Goal: Task Accomplishment & Management: Use online tool/utility

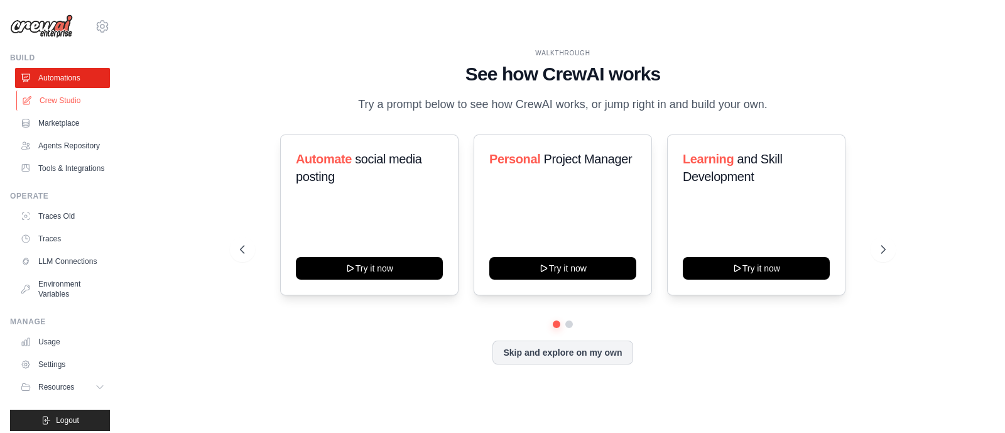
click at [58, 102] on link "Crew Studio" at bounding box center [63, 100] width 95 height 20
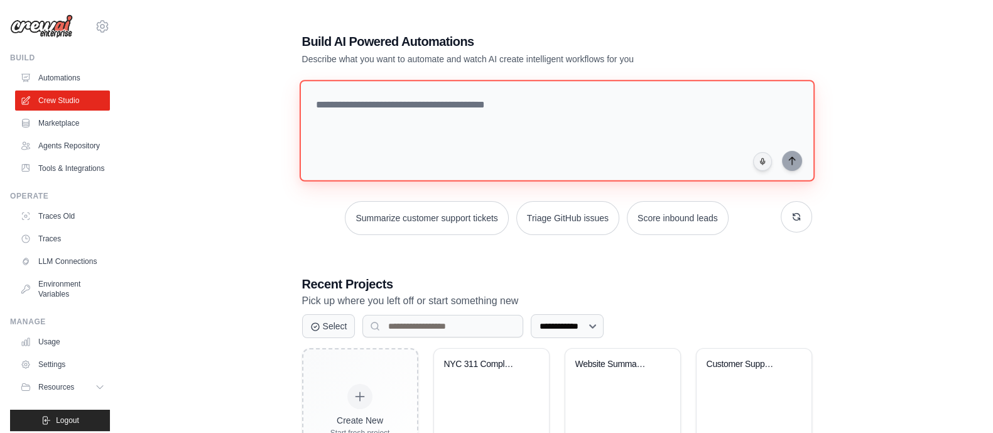
click at [373, 132] on textarea at bounding box center [556, 131] width 515 height 102
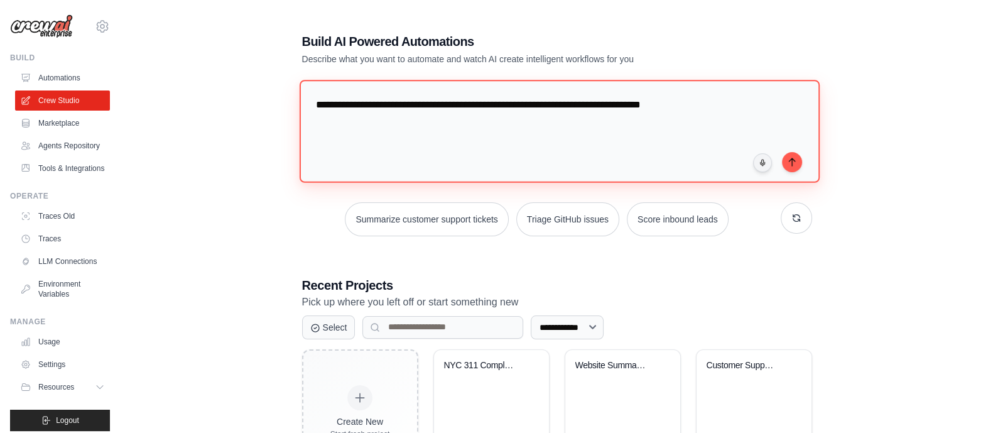
type textarea "**********"
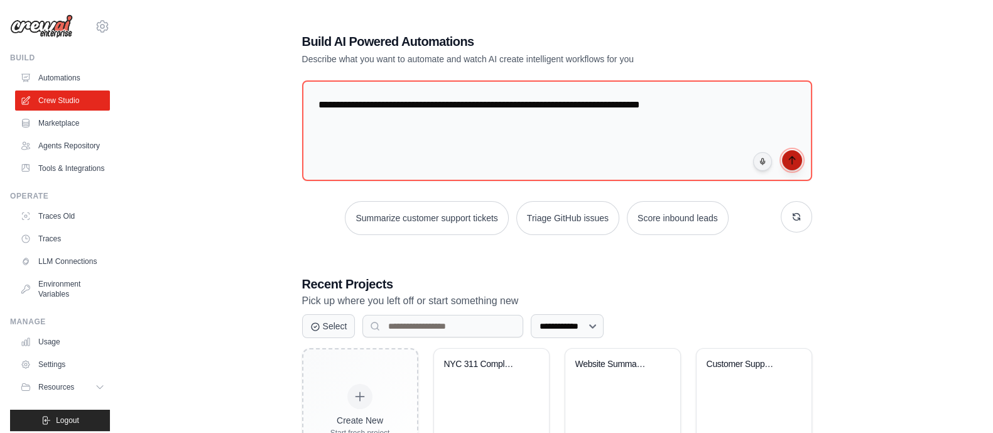
click at [791, 161] on icon "submit" at bounding box center [792, 160] width 10 height 10
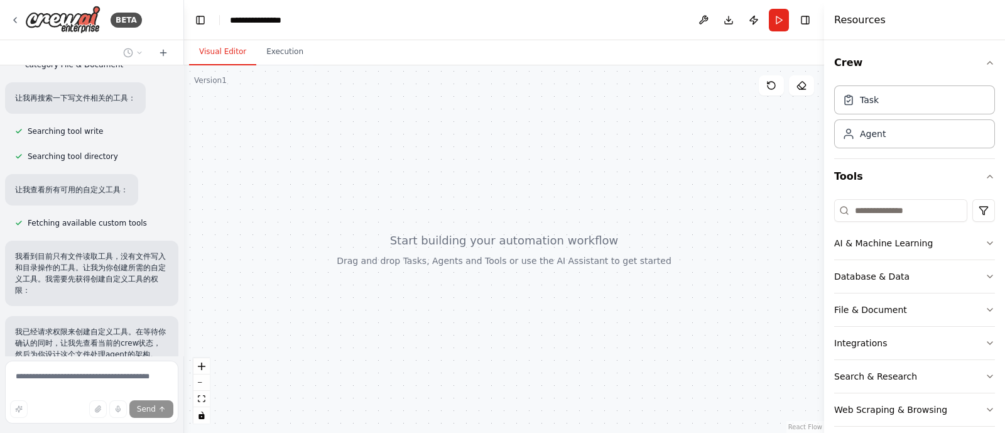
scroll to position [479, 0]
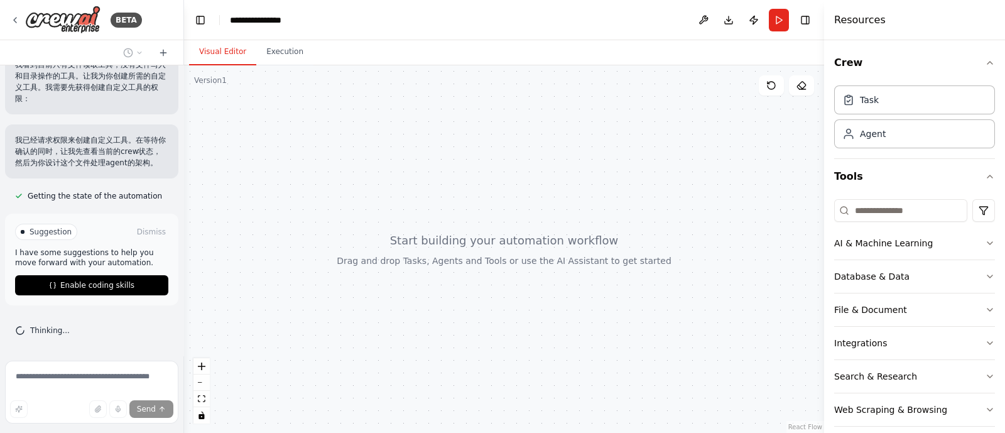
click at [108, 285] on span "Enable coding skills" at bounding box center [97, 285] width 74 height 10
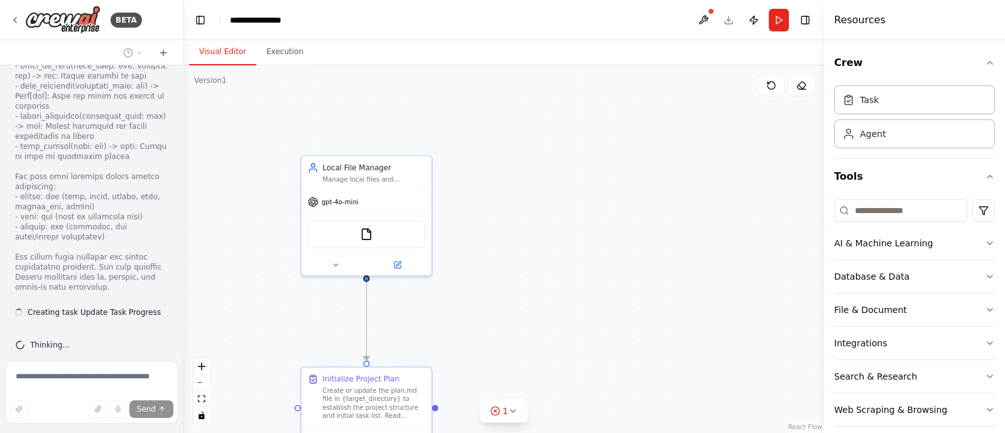
scroll to position [1206, 0]
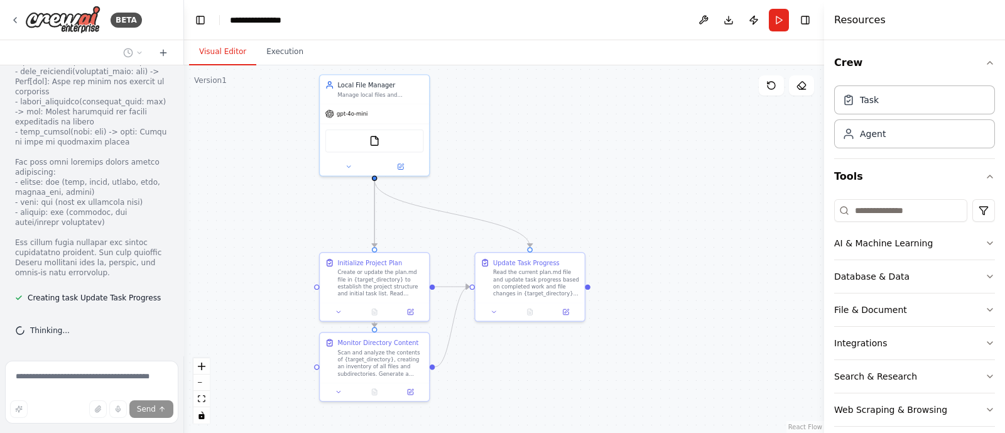
drag, startPoint x: 621, startPoint y: 302, endPoint x: 581, endPoint y: 161, distance: 145.6
click at [581, 161] on div ".deletable-edge-delete-btn { width: 20px; height: 20px; border: 0px solid #ffff…" at bounding box center [504, 249] width 640 height 368
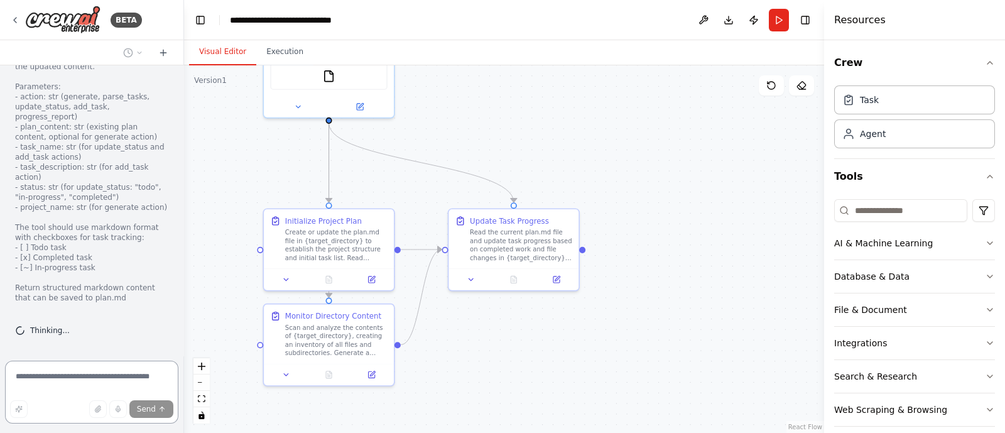
scroll to position [2323, 0]
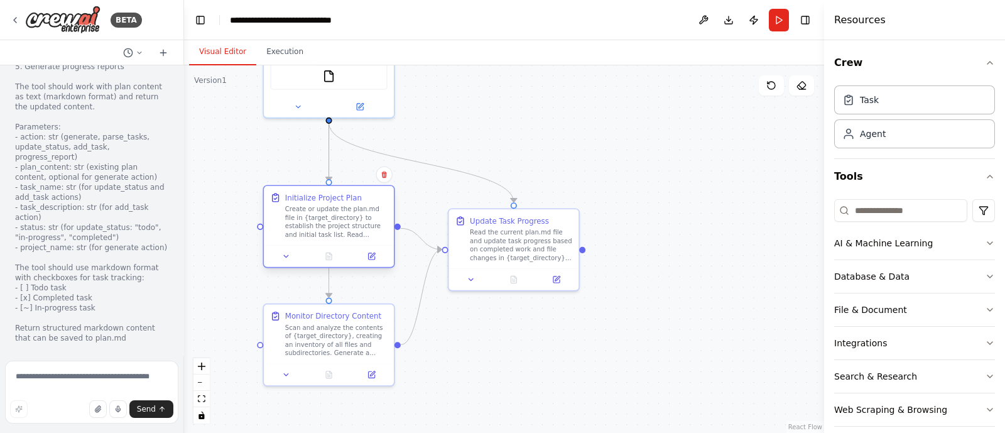
drag, startPoint x: 358, startPoint y: 216, endPoint x: 356, endPoint y: 191, distance: 24.6
click at [356, 191] on div "Initialize Project Plan Create or update the plan.md file in {target_directory}…" at bounding box center [329, 215] width 130 height 59
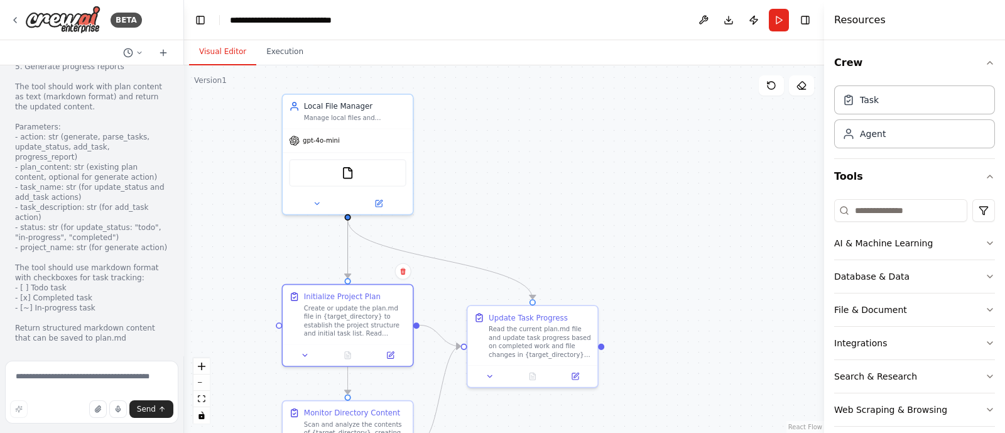
drag, startPoint x: 614, startPoint y: 177, endPoint x: 633, endPoint y: 274, distance: 98.6
click at [633, 274] on div ".deletable-edge-delete-btn { width: 20px; height: 20px; border: 0px solid #ffff…" at bounding box center [504, 249] width 640 height 368
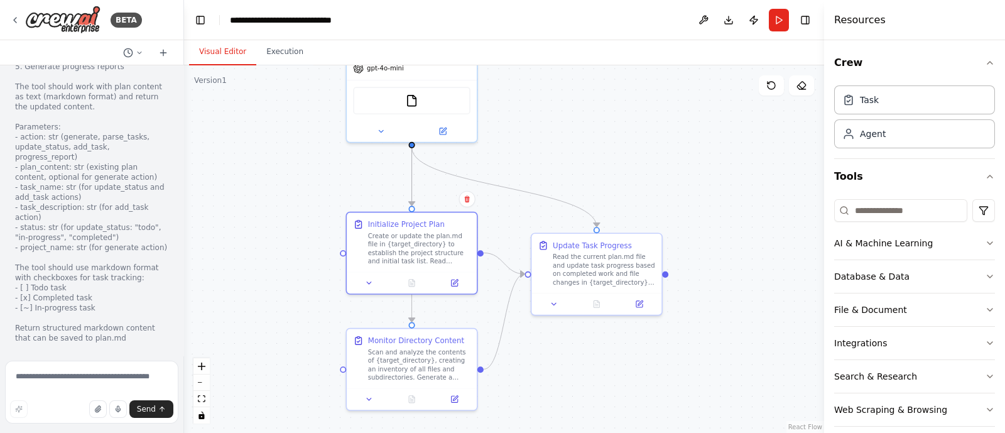
drag, startPoint x: 229, startPoint y: 278, endPoint x: 293, endPoint y: 205, distance: 96.6
click at [293, 205] on div ".deletable-edge-delete-btn { width: 20px; height: 20px; border: 0px solid #ffff…" at bounding box center [504, 249] width 640 height 368
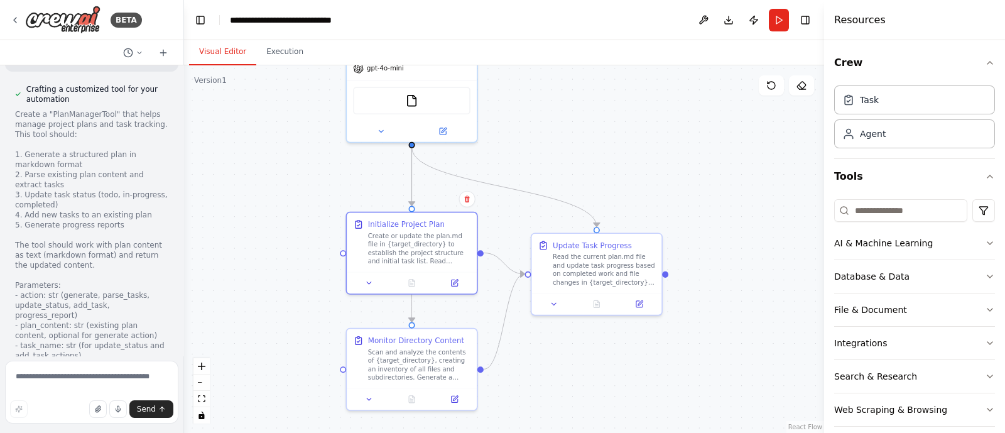
scroll to position [1773, 0]
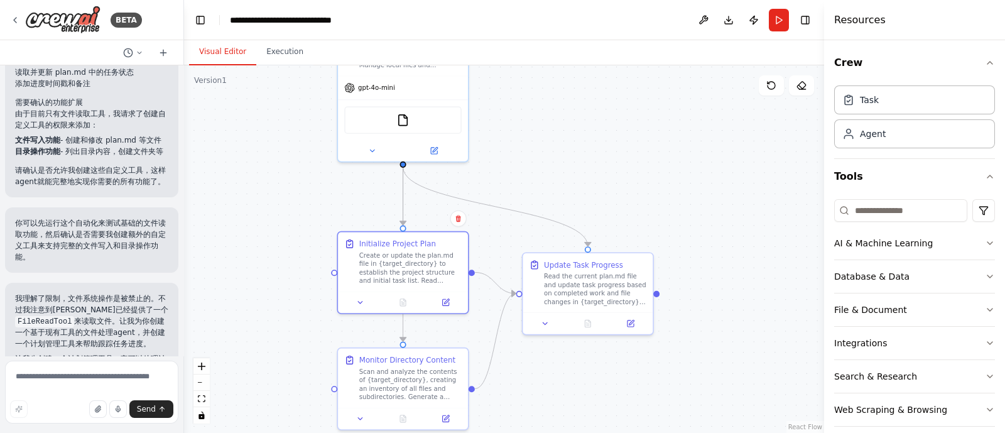
drag, startPoint x: 273, startPoint y: 212, endPoint x: 242, endPoint y: 293, distance: 87.3
click at [242, 293] on div ".deletable-edge-delete-btn { width: 20px; height: 20px; border: 0px solid #ffff…" at bounding box center [504, 249] width 640 height 368
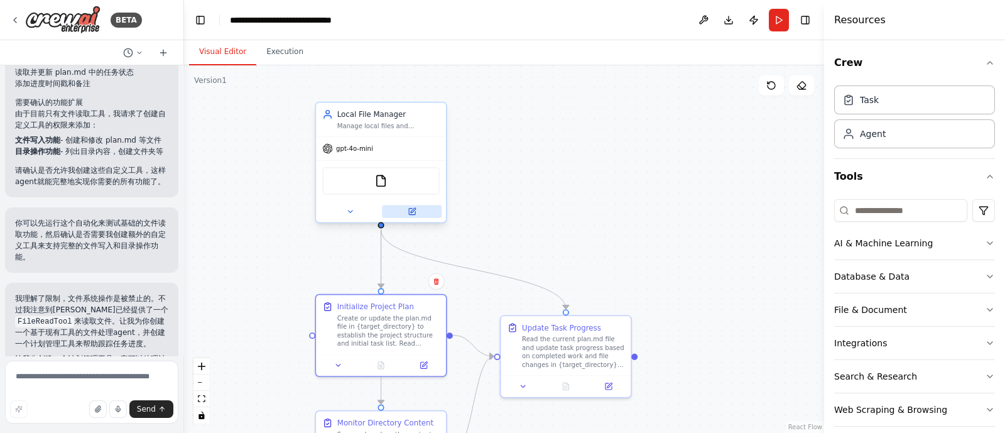
click at [412, 214] on icon at bounding box center [412, 211] width 8 height 8
click at [413, 207] on icon at bounding box center [412, 211] width 8 height 8
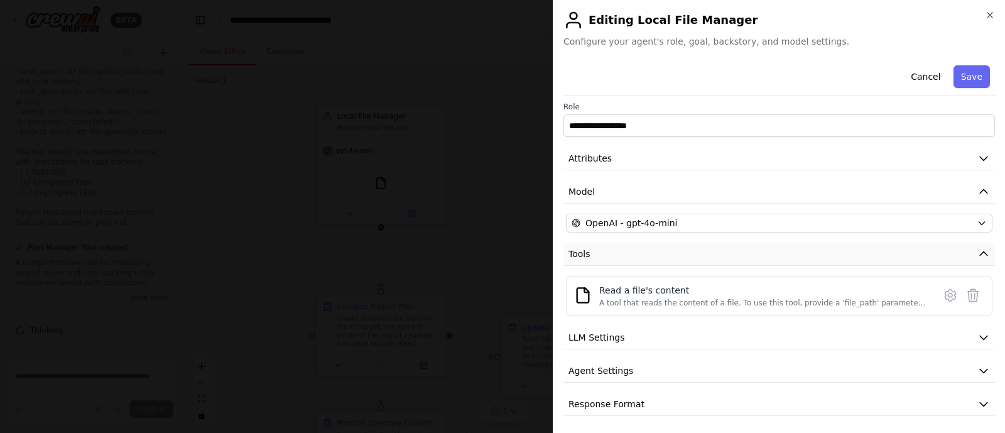
scroll to position [6, 0]
click at [751, 251] on button "Tools" at bounding box center [780, 252] width 432 height 23
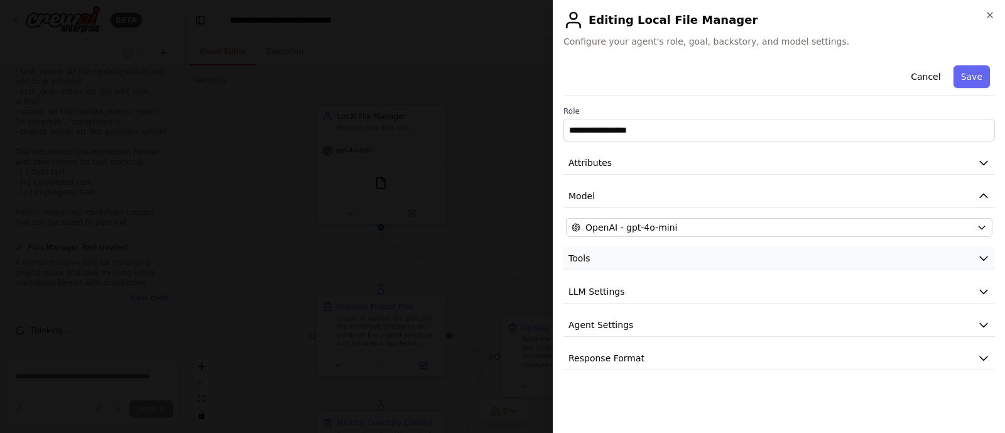
click at [751, 251] on button "Tools" at bounding box center [780, 258] width 432 height 23
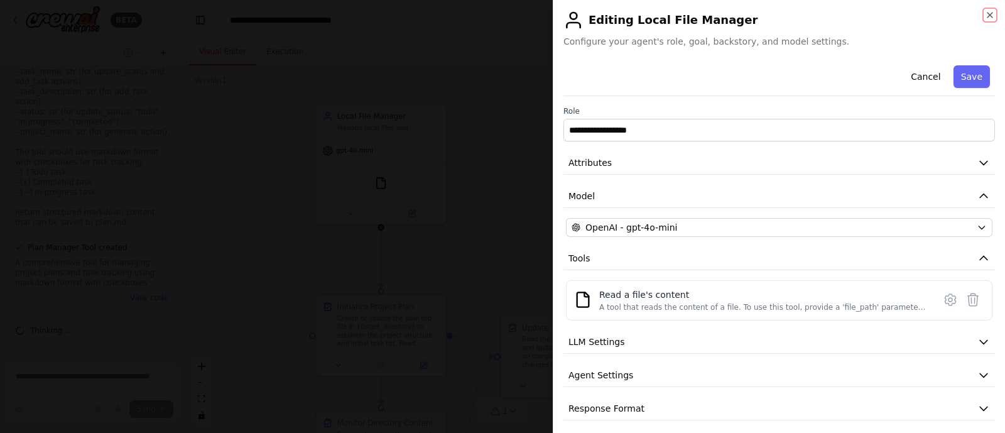
click at [994, 13] on icon "button" at bounding box center [990, 15] width 10 height 10
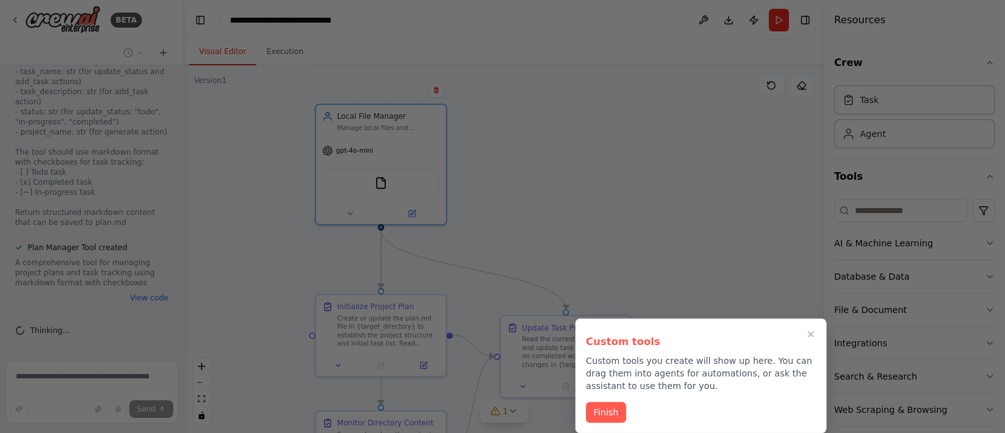
click at [814, 332] on icon "Close walkthrough" at bounding box center [811, 334] width 10 height 10
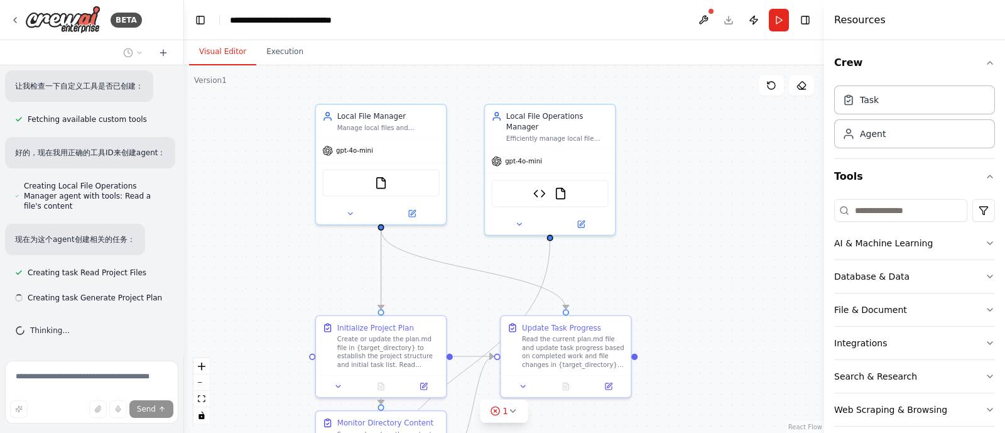
scroll to position [2737, 0]
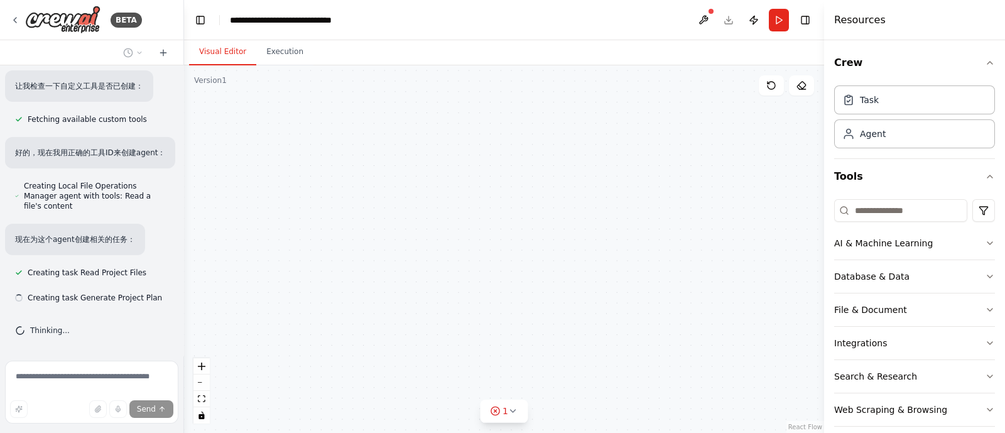
drag, startPoint x: 273, startPoint y: 291, endPoint x: 277, endPoint y: 218, distance: 73.0
click at [277, 218] on div "Local File Manager Manage local files and directories including reading files, …" at bounding box center [504, 249] width 640 height 368
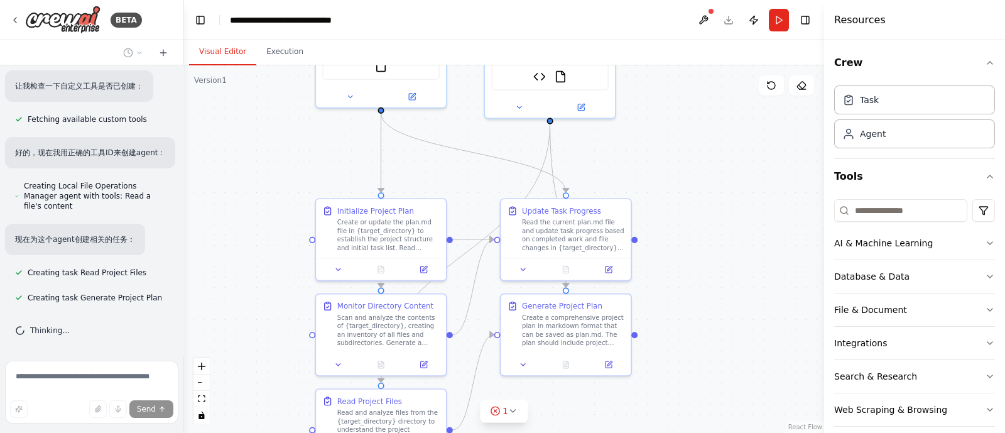
drag, startPoint x: 280, startPoint y: 275, endPoint x: 276, endPoint y: 221, distance: 54.2
click at [276, 221] on div ".deletable-edge-delete-btn { width: 20px; height: 20px; border: 0px solid #ffff…" at bounding box center [504, 249] width 640 height 368
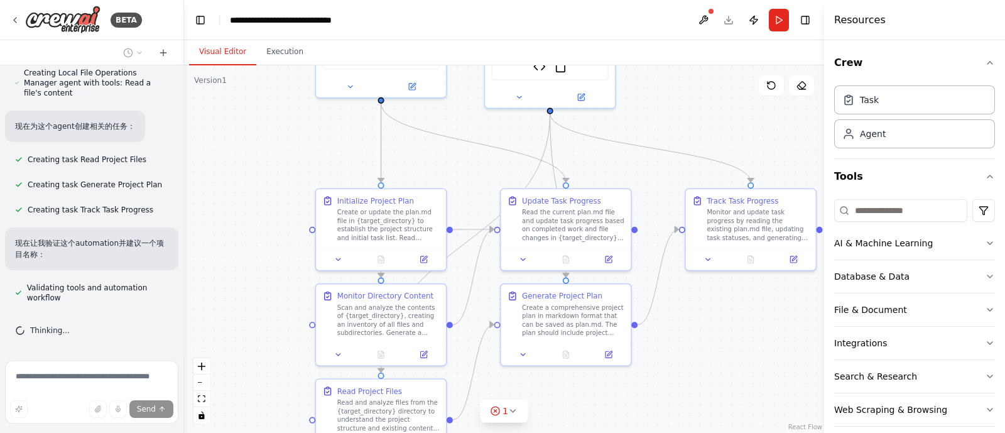
scroll to position [2850, 0]
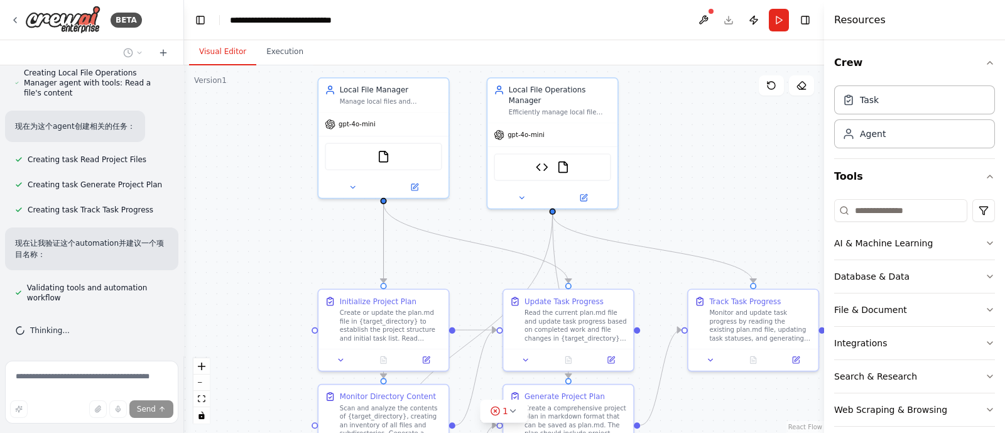
drag, startPoint x: 256, startPoint y: 170, endPoint x: 259, endPoint y: 270, distance: 100.6
click at [259, 270] on div ".deletable-edge-delete-btn { width: 20px; height: 20px; border: 0px solid #ffff…" at bounding box center [504, 249] width 640 height 368
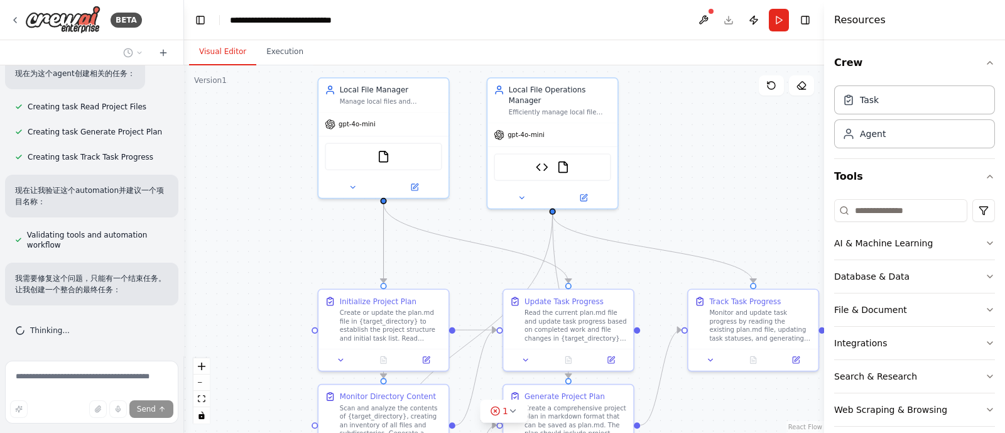
scroll to position [2938, 0]
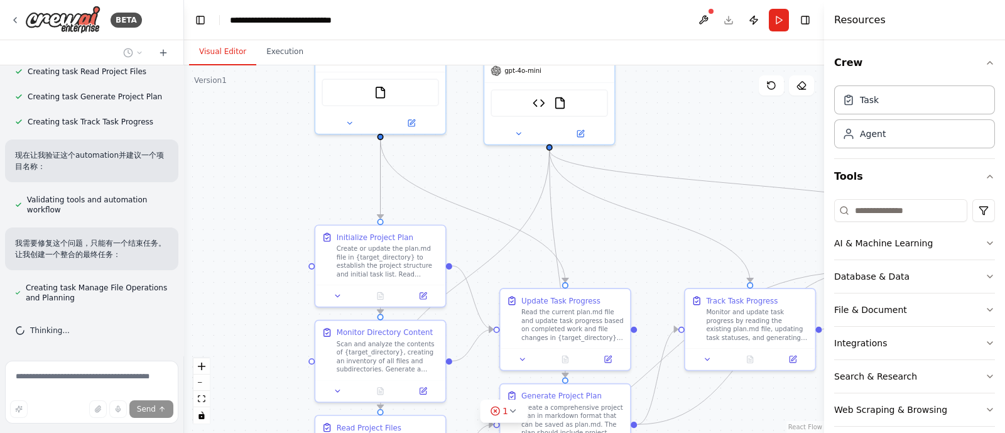
drag, startPoint x: 267, startPoint y: 312, endPoint x: 270, endPoint y: 137, distance: 174.7
click at [270, 137] on div ".deletable-edge-delete-btn { width: 20px; height: 20px; border: 0px solid #ffff…" at bounding box center [504, 249] width 640 height 368
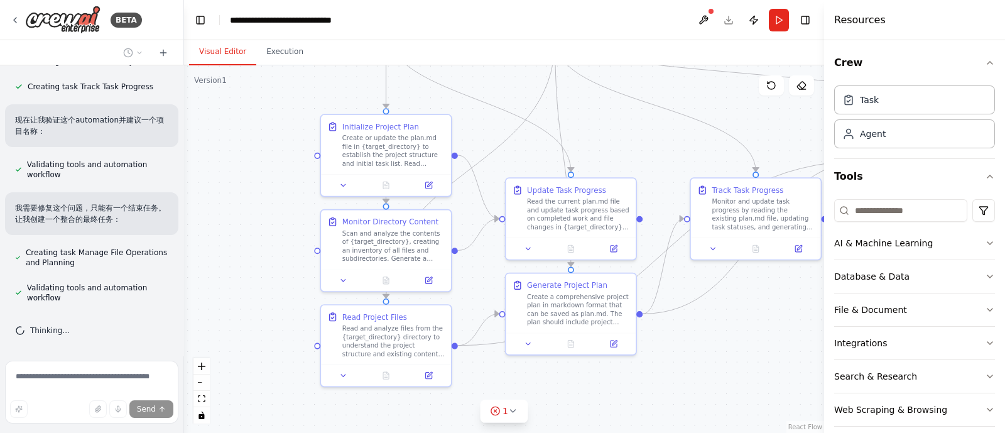
scroll to position [2998, 0]
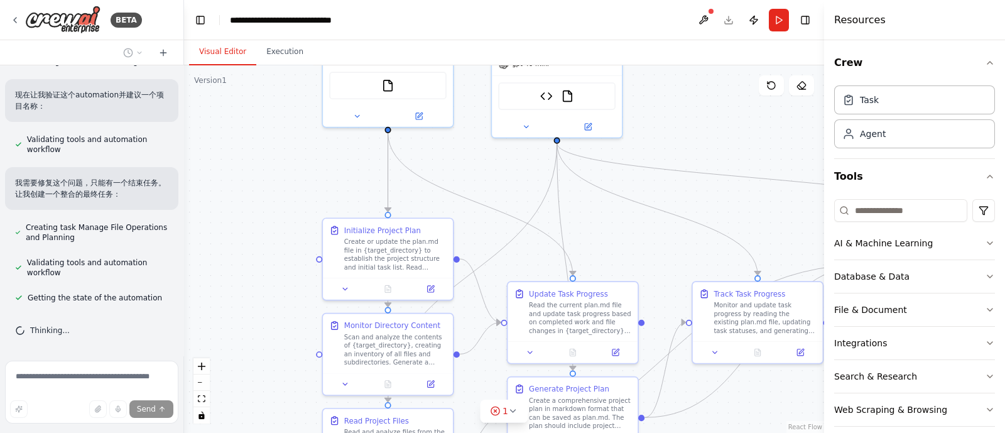
drag, startPoint x: 268, startPoint y: 192, endPoint x: 271, endPoint y: 295, distance: 103.7
click at [271, 295] on div ".deletable-edge-delete-btn { width: 20px; height: 20px; border: 0px solid #ffff…" at bounding box center [504, 249] width 640 height 368
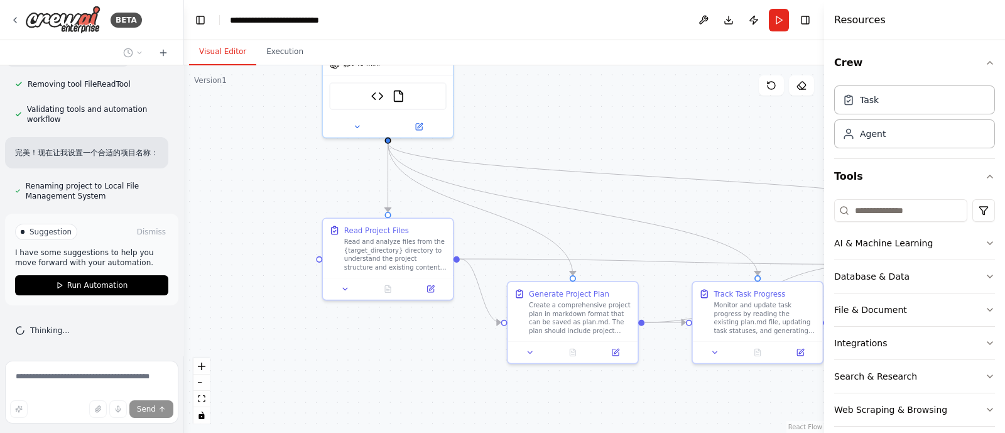
scroll to position [3570, 0]
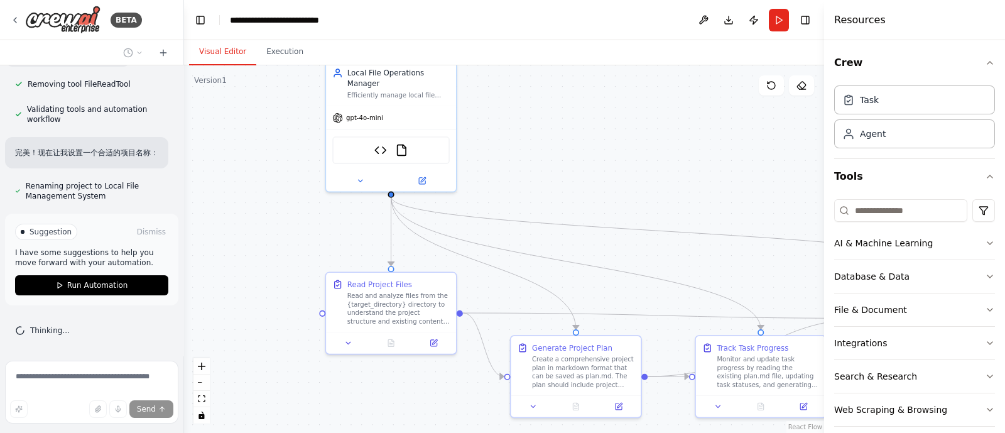
drag, startPoint x: 241, startPoint y: 143, endPoint x: 244, endPoint y: 197, distance: 54.1
click at [244, 197] on div ".deletable-edge-delete-btn { width: 20px; height: 20px; border: 0px solid #ffff…" at bounding box center [504, 249] width 640 height 368
click at [423, 175] on icon at bounding box center [422, 179] width 8 height 8
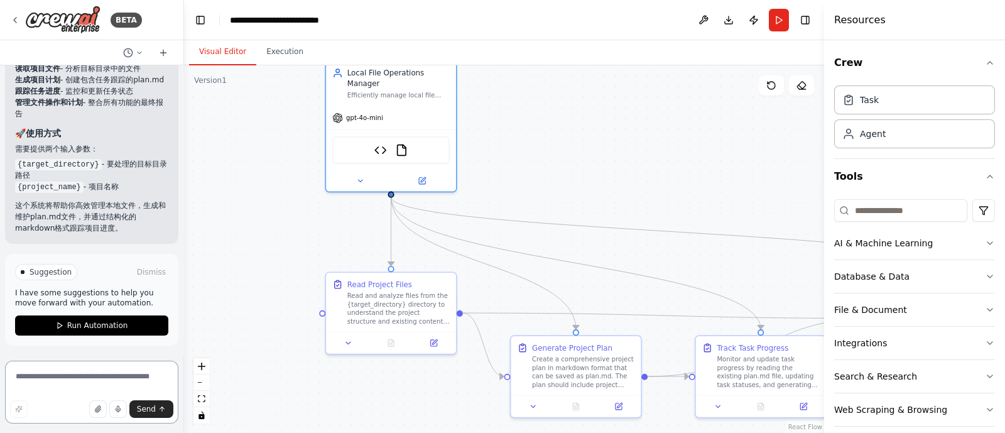
scroll to position [4162, 0]
click at [426, 178] on icon at bounding box center [422, 179] width 8 height 8
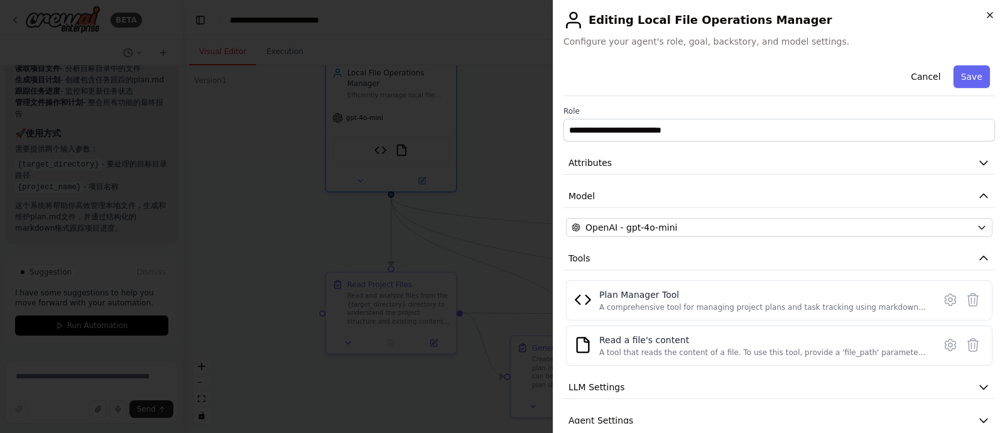
click at [992, 17] on icon "button" at bounding box center [990, 15] width 5 height 5
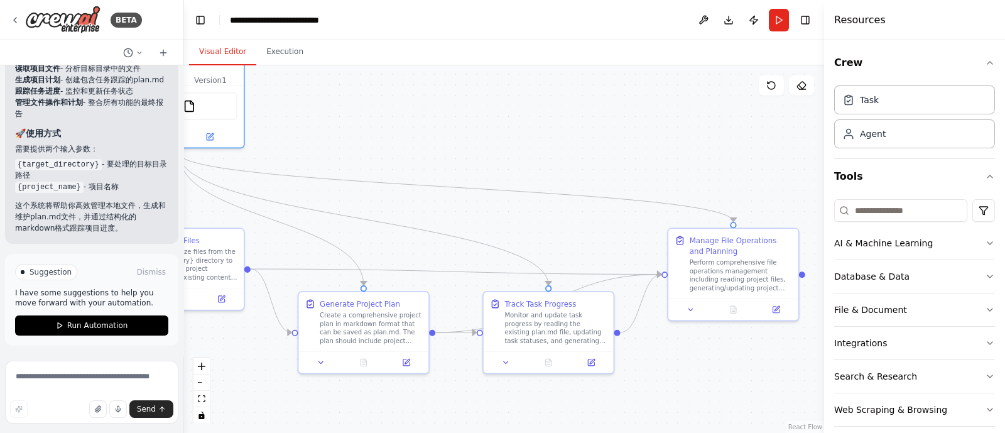
drag, startPoint x: 641, startPoint y: 188, endPoint x: 429, endPoint y: 144, distance: 216.9
click at [429, 144] on div ".deletable-edge-delete-btn { width: 20px; height: 20px; border: 0px solid #ffff…" at bounding box center [504, 249] width 640 height 368
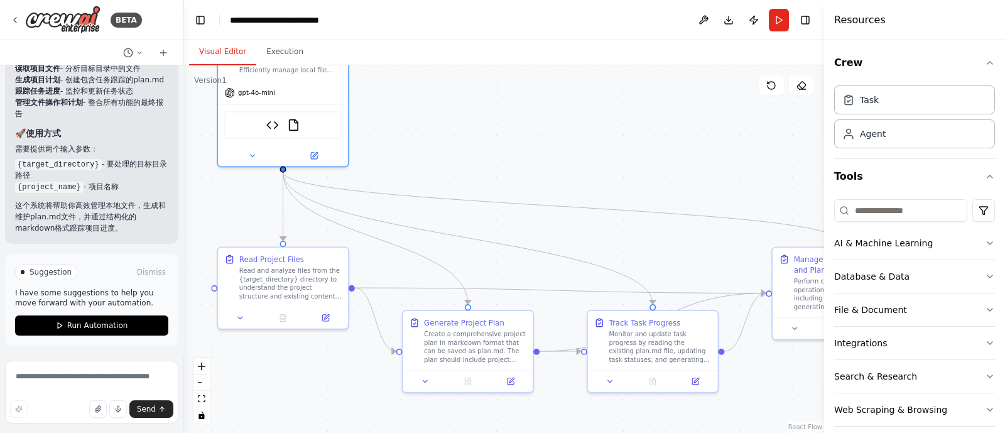
drag, startPoint x: 376, startPoint y: 152, endPoint x: 479, endPoint y: 171, distance: 105.4
click at [479, 171] on div ".deletable-edge-delete-btn { width: 20px; height: 20px; border: 0px solid #ffff…" at bounding box center [504, 249] width 640 height 368
